Goal: Browse casually

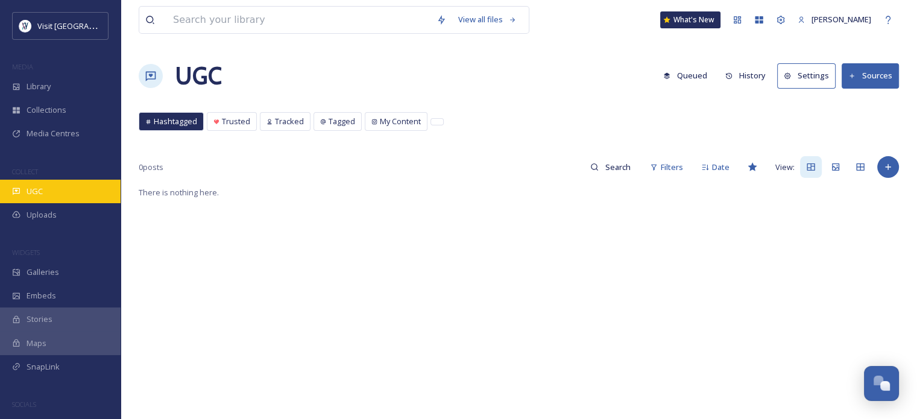
click at [43, 192] on div "UGC" at bounding box center [60, 192] width 121 height 24
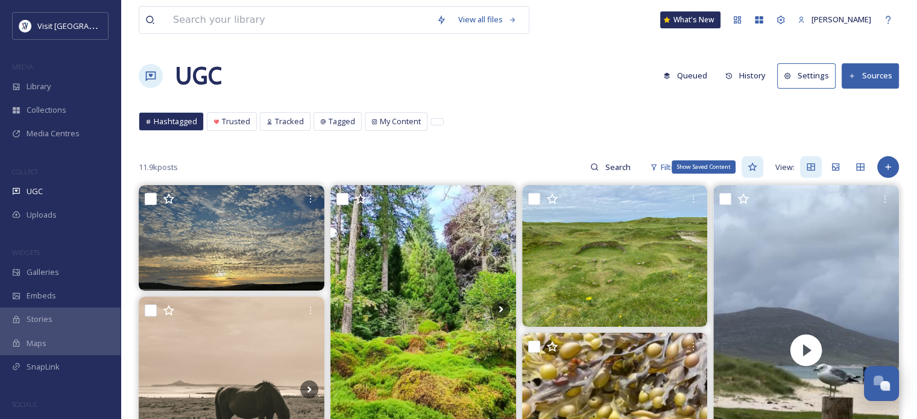
click at [753, 169] on icon at bounding box center [751, 167] width 9 height 8
